Goal: Task Accomplishment & Management: Manage account settings

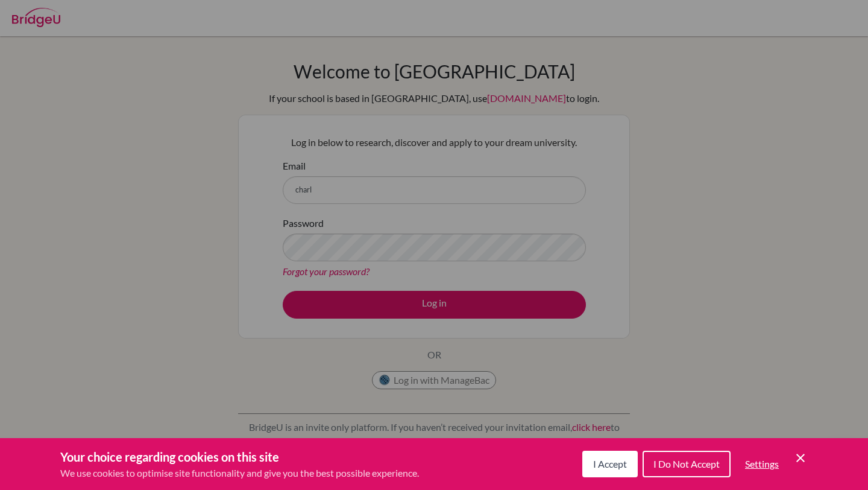
click at [588, 458] on button "I Accept" at bounding box center [609, 463] width 55 height 27
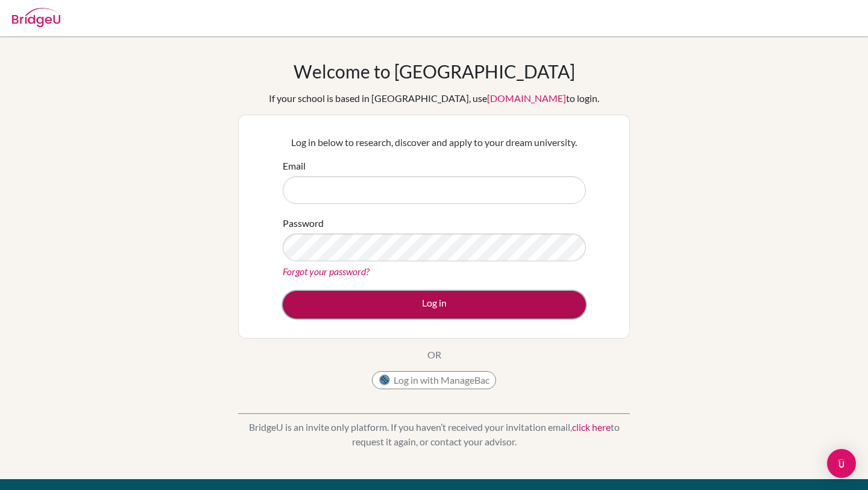
click at [464, 298] on button "Log in" at bounding box center [434, 305] width 303 height 28
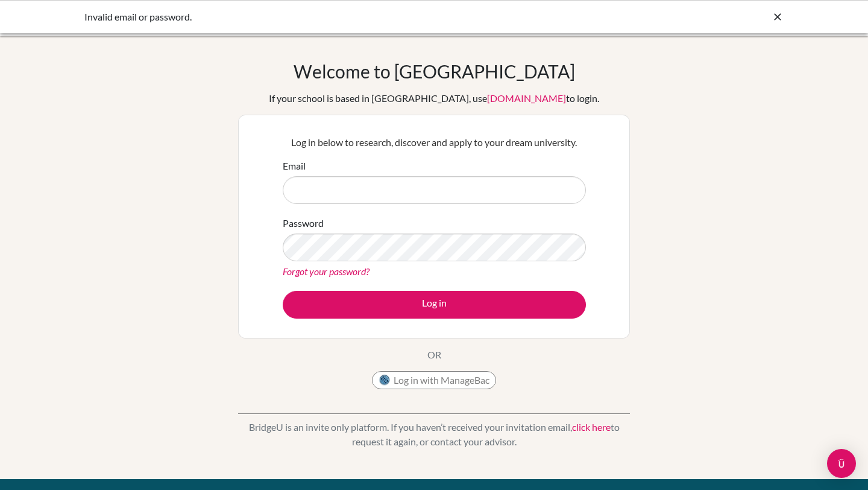
click at [345, 199] on input "Email" at bounding box center [434, 190] width 303 height 28
click at [350, 176] on input "Email" at bounding box center [434, 190] width 303 height 28
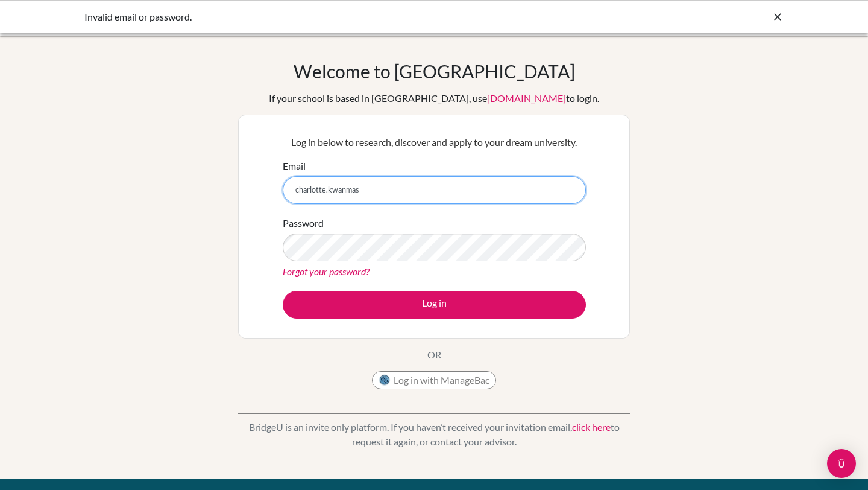
type input "charlotte.kwanmas@"
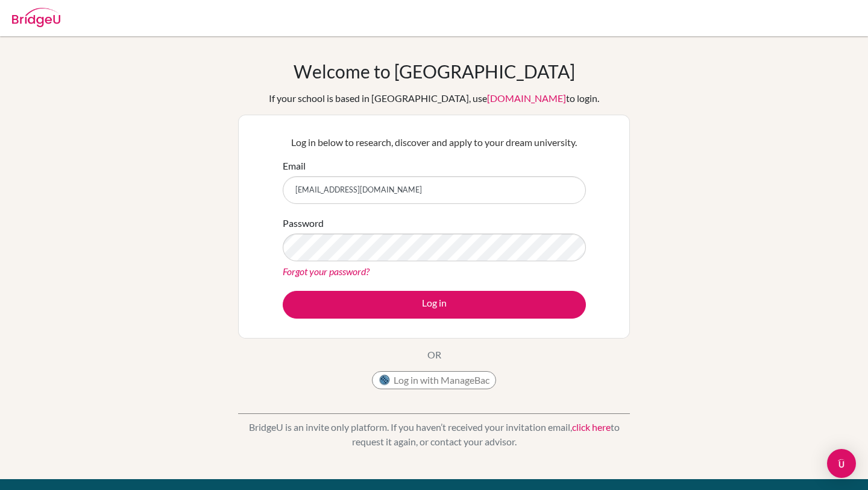
type input "[EMAIL_ADDRESS][DOMAIN_NAME]"
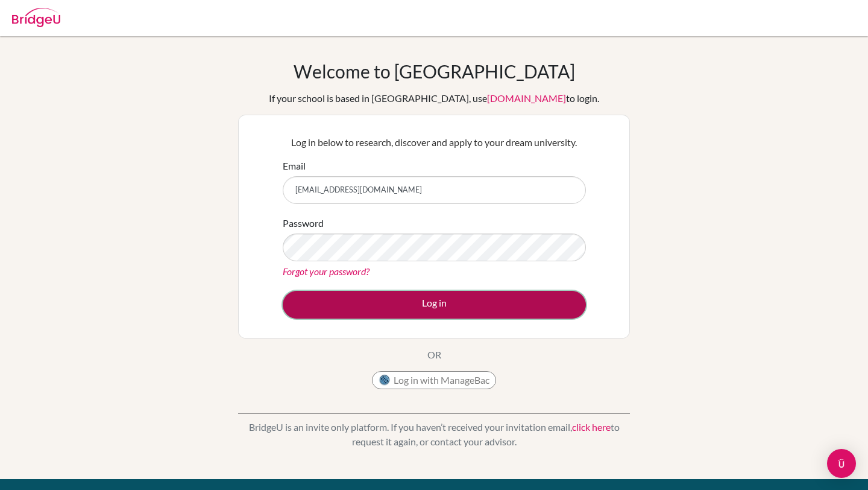
click at [411, 306] on button "Log in" at bounding box center [434, 305] width 303 height 28
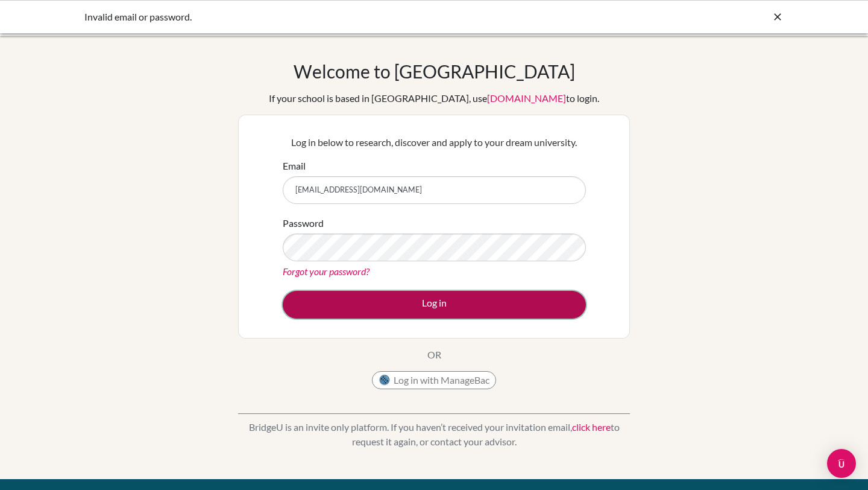
click at [384, 303] on button "Log in" at bounding box center [434, 305] width 303 height 28
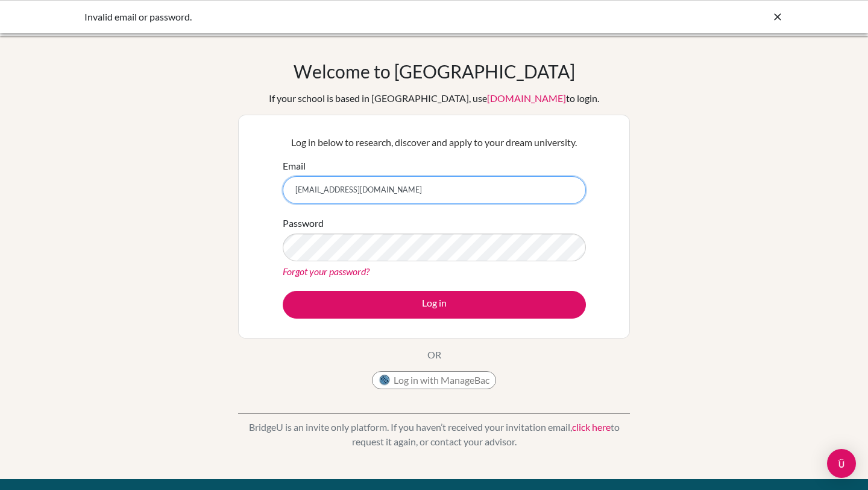
drag, startPoint x: 478, startPoint y: 200, endPoint x: 180, endPoint y: 184, distance: 298.3
click at [182, 184] on div "Welcome to BridgeU If your school is based in China, use app.bridge-u.com.cn to…" at bounding box center [434, 257] width 868 height 394
type input "charlottekwanmaas@gmail.com"
drag, startPoint x: 428, startPoint y: 189, endPoint x: 164, endPoint y: 180, distance: 264.3
click at [166, 183] on div "Welcome to BridgeU If your school is based in China, use app.bridge-u.com.cn to…" at bounding box center [434, 257] width 868 height 394
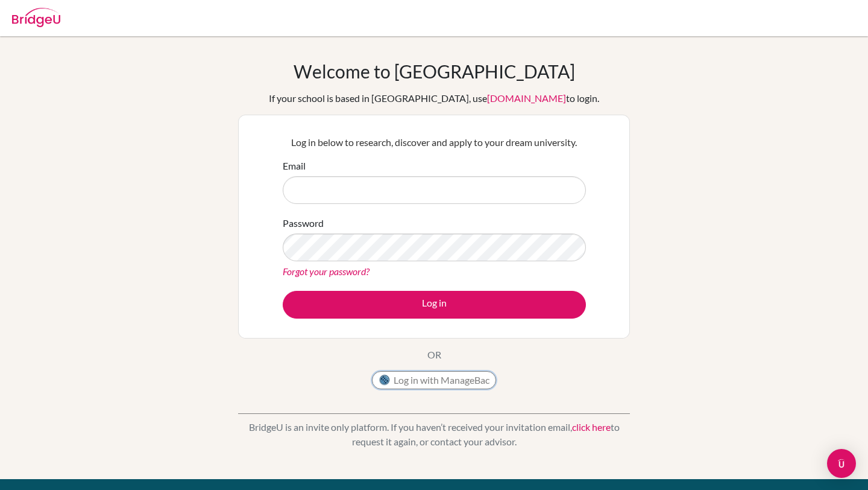
click at [405, 374] on button "Log in with ManageBac" at bounding box center [434, 380] width 124 height 18
click at [347, 177] on input "Email" at bounding box center [434, 190] width 303 height 28
type input "[EMAIL_ADDRESS][DOMAIN_NAME]"
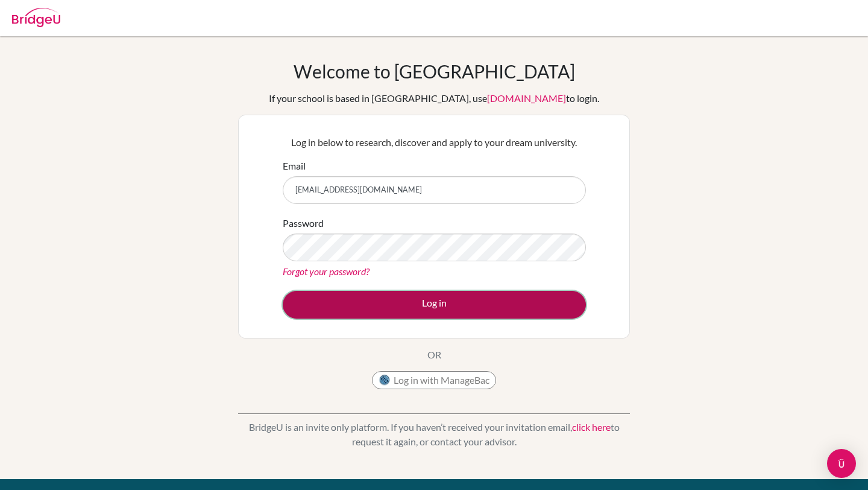
click at [459, 300] on button "Log in" at bounding box center [434, 305] width 303 height 28
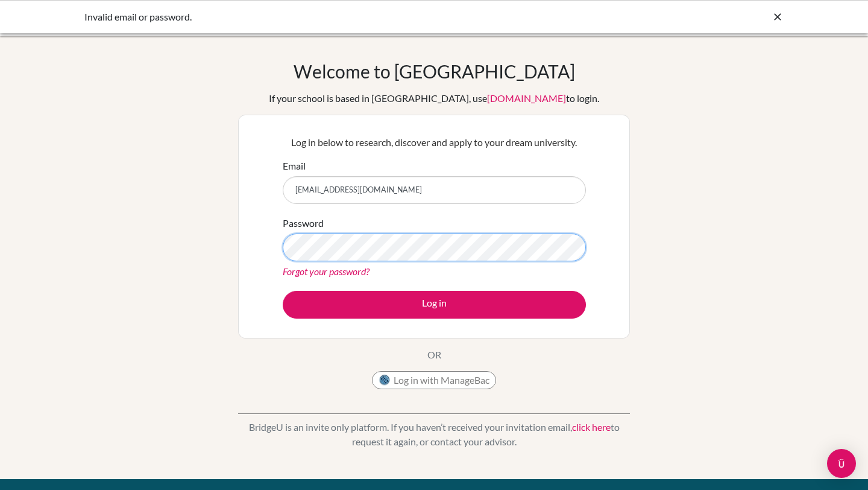
click at [283, 291] on button "Log in" at bounding box center [434, 305] width 303 height 28
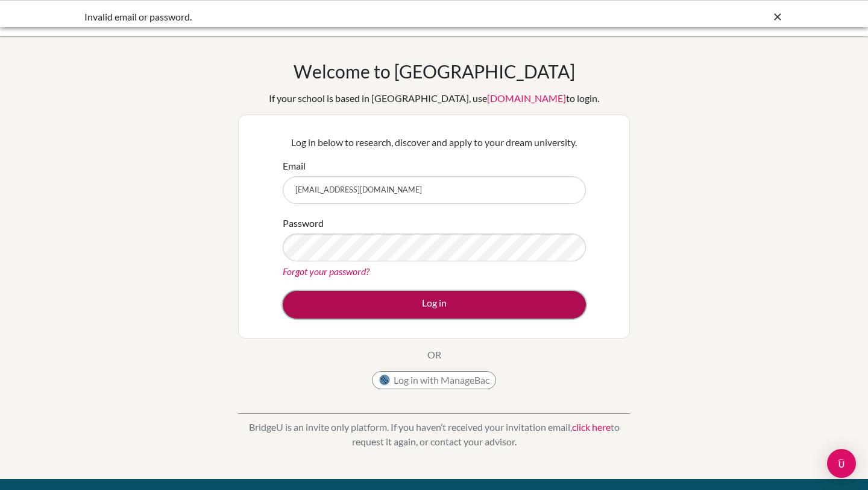
click at [424, 296] on button "Log in" at bounding box center [434, 305] width 303 height 28
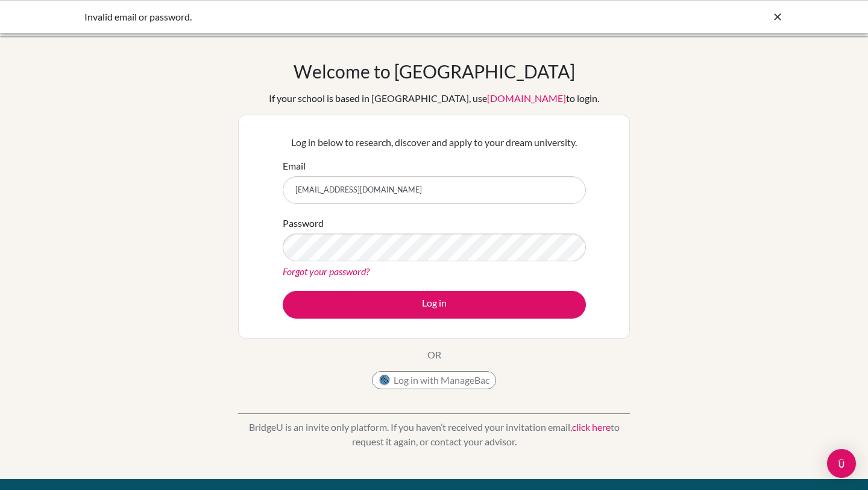
click at [337, 265] on link "Forgot your password?" at bounding box center [326, 270] width 87 height 11
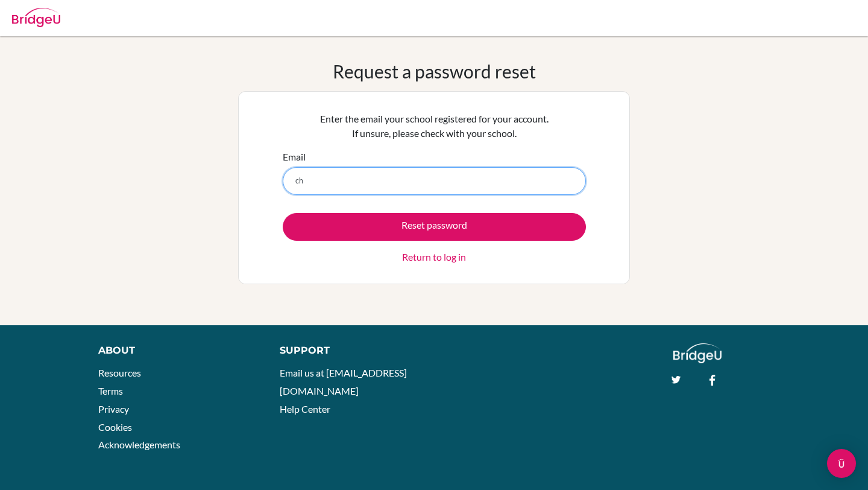
type input "c"
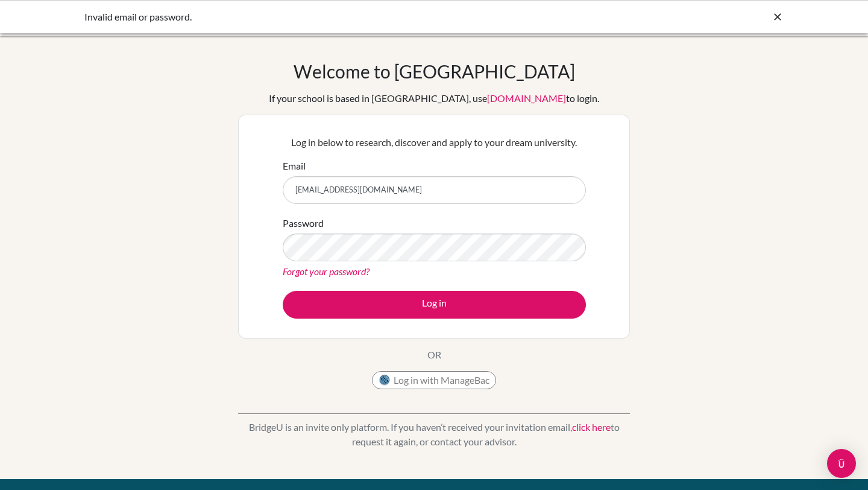
drag, startPoint x: 475, startPoint y: 191, endPoint x: 194, endPoint y: 180, distance: 280.6
click at [196, 180] on div "Welcome to BridgeU If your school is based in China, use app.bridge-u.com.cn to…" at bounding box center [434, 257] width 868 height 394
type input "charlottekwanmas@gmail.com"
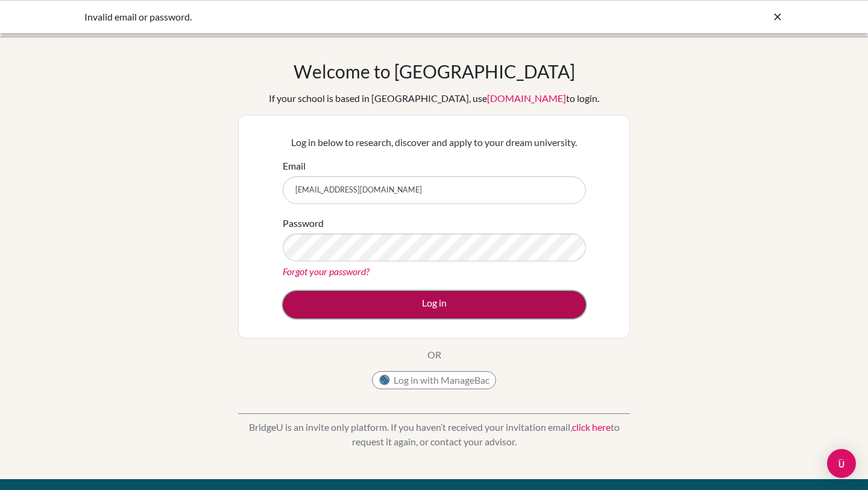
click at [411, 303] on button "Log in" at bounding box center [434, 305] width 303 height 28
click at [432, 302] on button "Log in" at bounding box center [434, 305] width 303 height 28
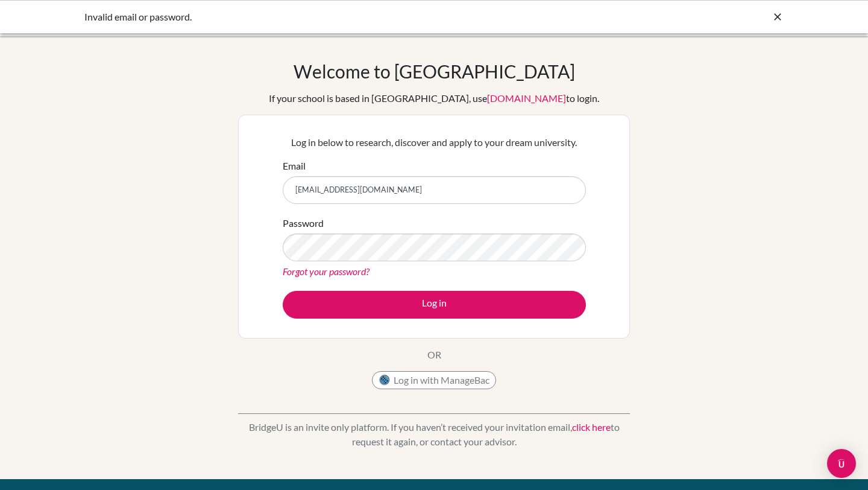
click at [344, 273] on link "Forgot your password?" at bounding box center [326, 270] width 87 height 11
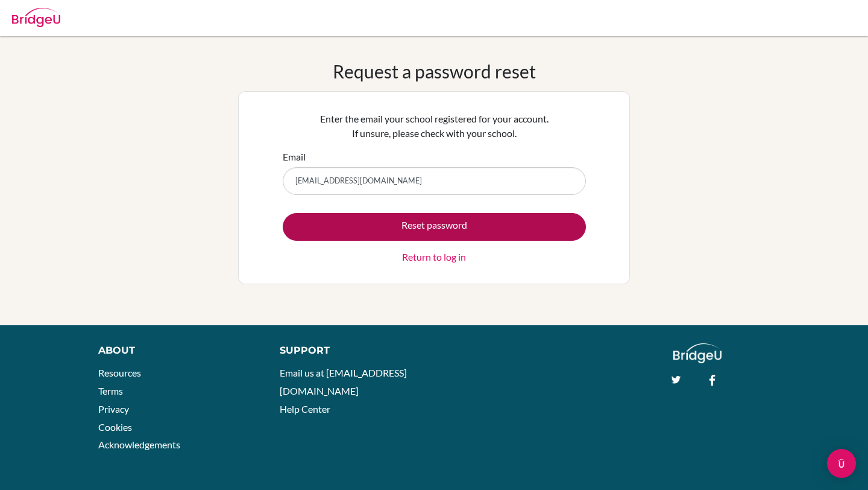
type input "[EMAIL_ADDRESS][DOMAIN_NAME]"
click at [395, 224] on button "Reset password" at bounding box center [434, 227] width 303 height 28
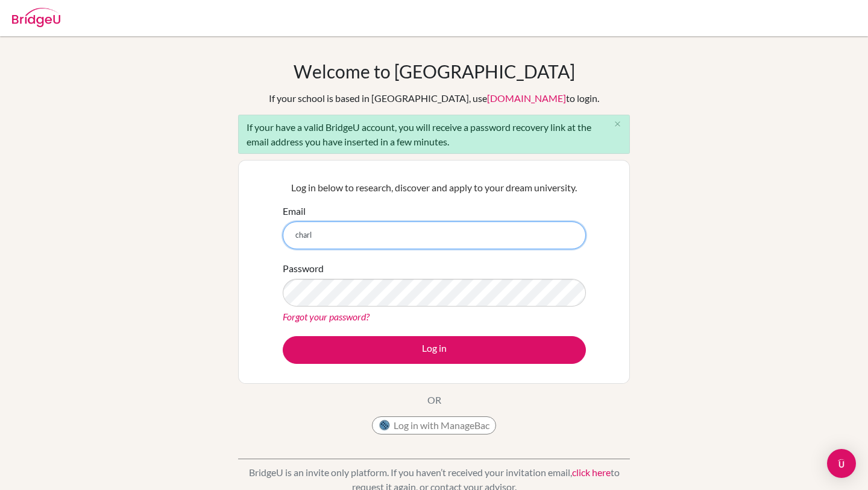
type input "charl"
click at [351, 320] on link "Forgot your password?" at bounding box center [326, 316] width 87 height 11
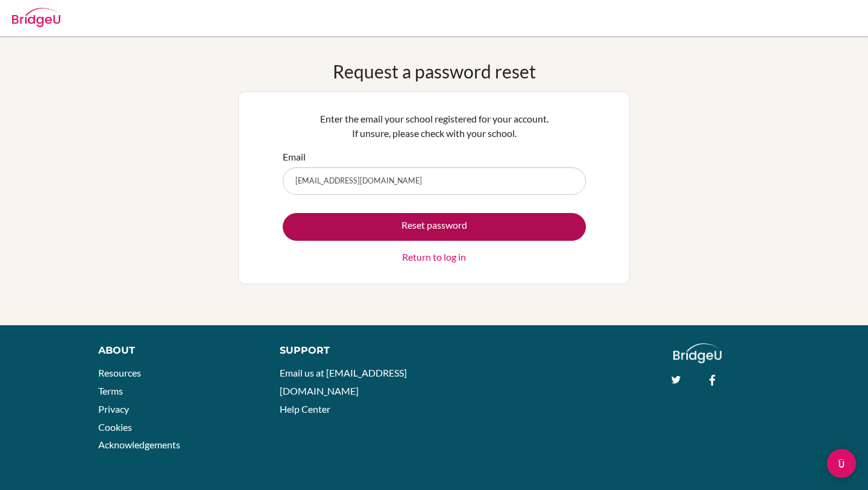
type input "[EMAIL_ADDRESS][DOMAIN_NAME]"
click at [475, 227] on button "Reset password" at bounding box center [434, 227] width 303 height 28
